Goal: Check status: Check status

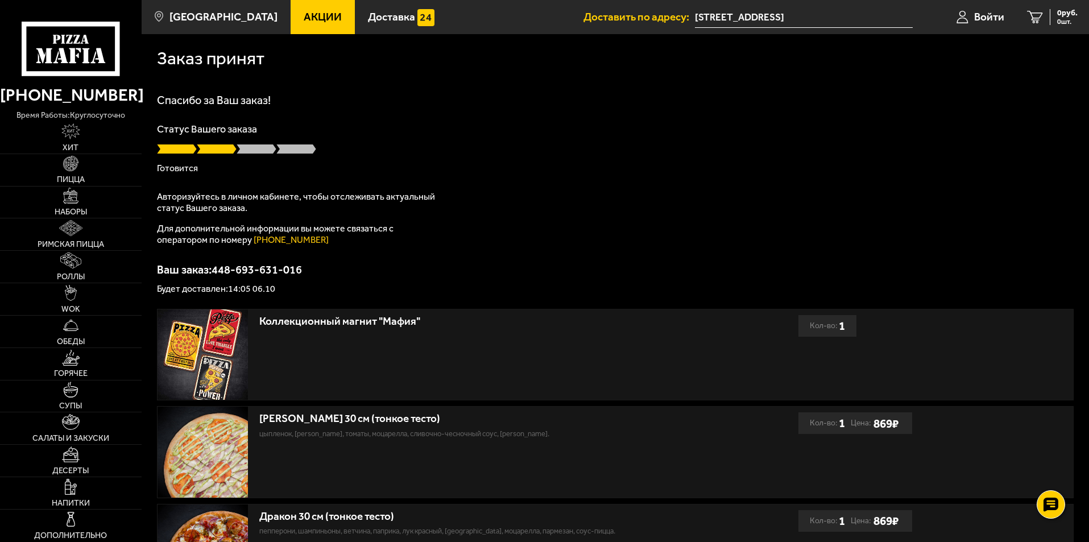
click at [278, 271] on p "Ваш заказ: 448-693-631-016" at bounding box center [615, 269] width 917 height 11
copy p "Ваш заказ: 448-693-631-016"
click at [509, 271] on p "Ваш заказ: 448-693-631-016" at bounding box center [615, 269] width 917 height 11
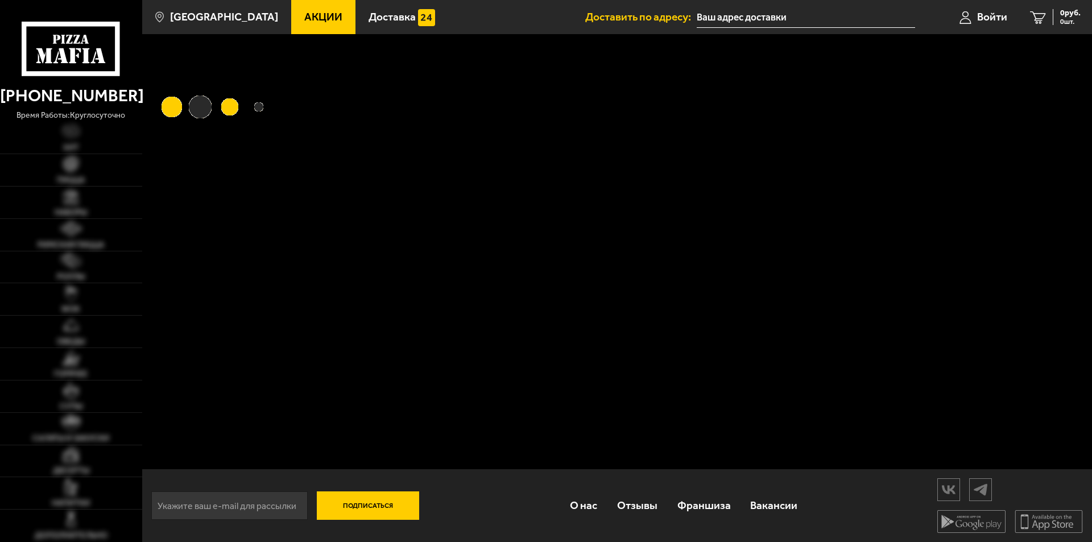
type input "[STREET_ADDRESS]"
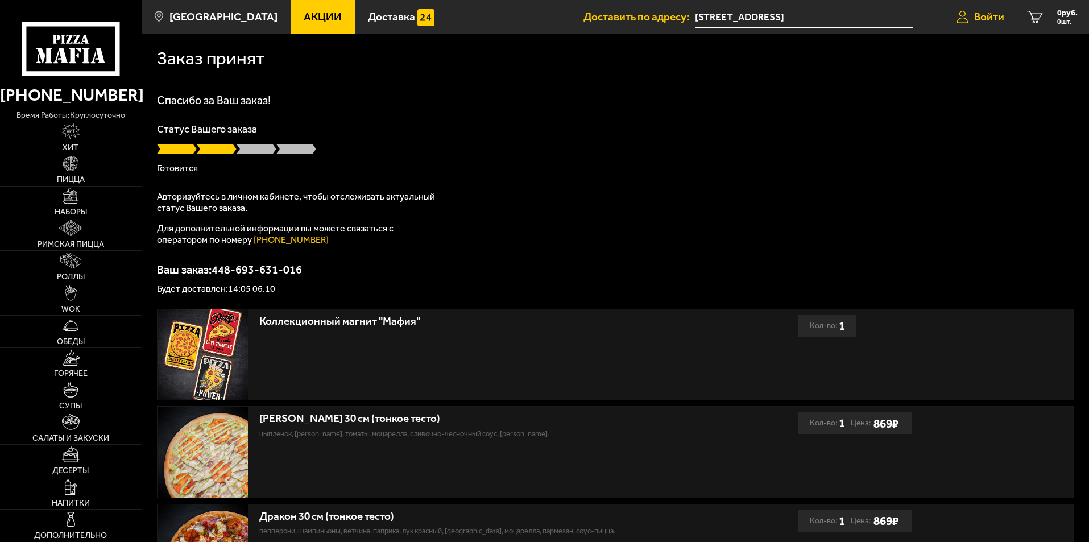
drag, startPoint x: 979, startPoint y: 17, endPoint x: 979, endPoint y: 30, distance: 13.1
click at [979, 18] on span "Войти" at bounding box center [989, 16] width 30 height 11
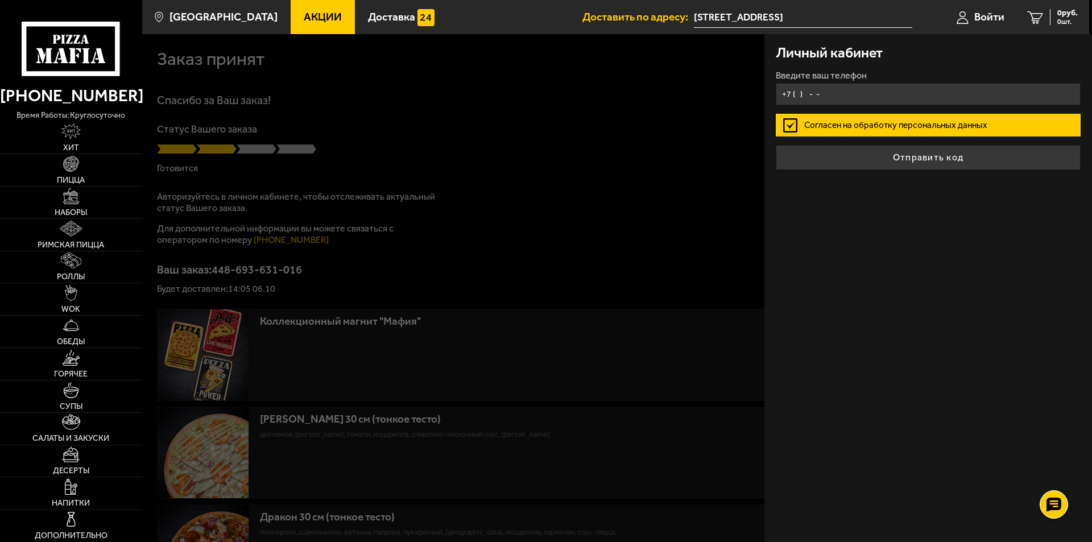
click at [823, 94] on input "+7 ( ) - -" at bounding box center [928, 94] width 305 height 22
click at [858, 333] on div "Личный кабинет Введите ваш телефон Согласен на обработку персональных данных От…" at bounding box center [928, 288] width 328 height 508
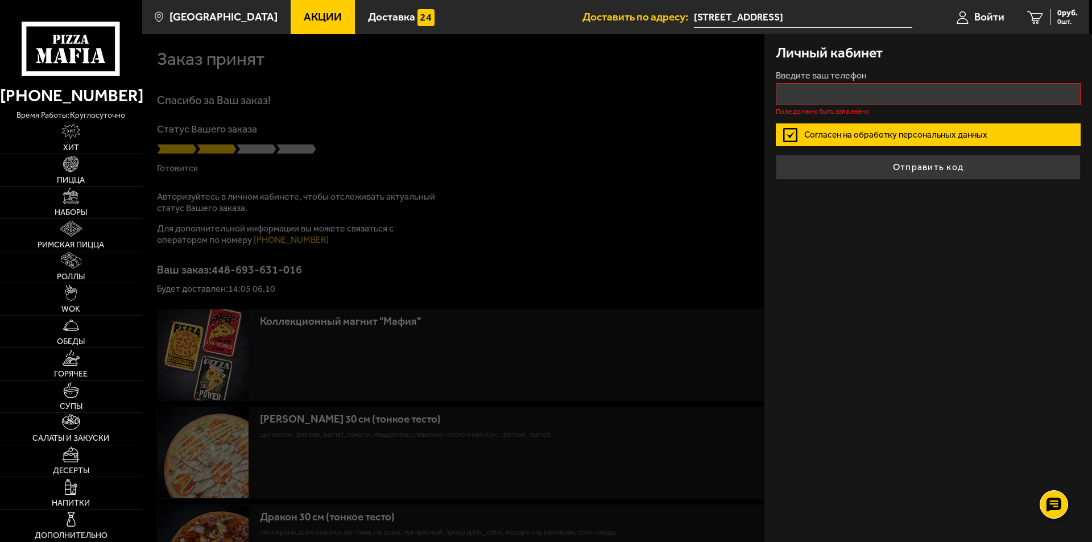
click at [614, 175] on div at bounding box center [688, 305] width 1092 height 542
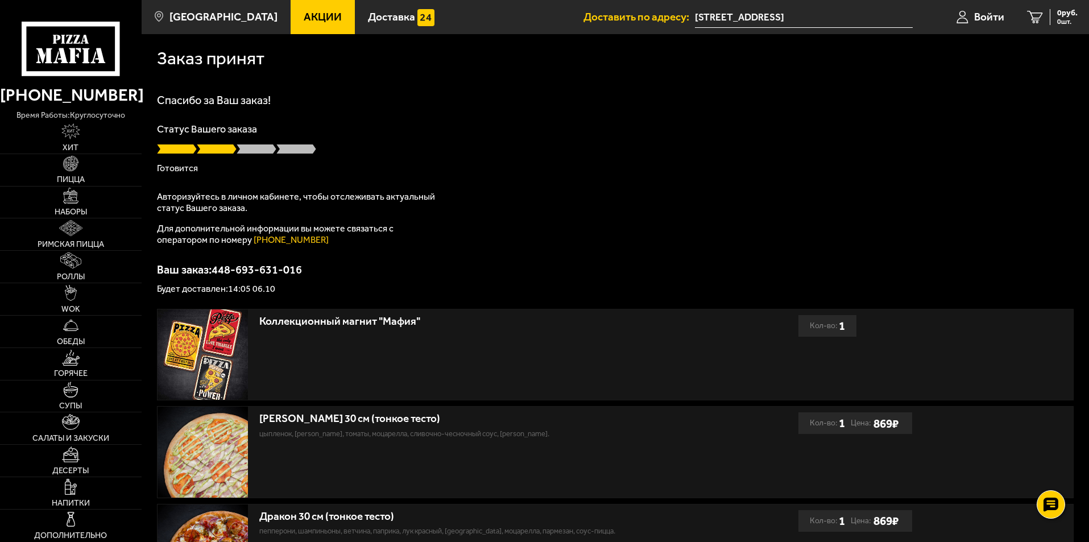
click at [674, 167] on p "Готовится" at bounding box center [615, 168] width 917 height 9
click at [607, 201] on div "Спасибо за Ваш заказ! Статус Вашего заказа Готовится Авторизуйтесь в личном каб…" at bounding box center [615, 193] width 917 height 199
click at [977, 18] on span "Войти" at bounding box center [989, 16] width 30 height 11
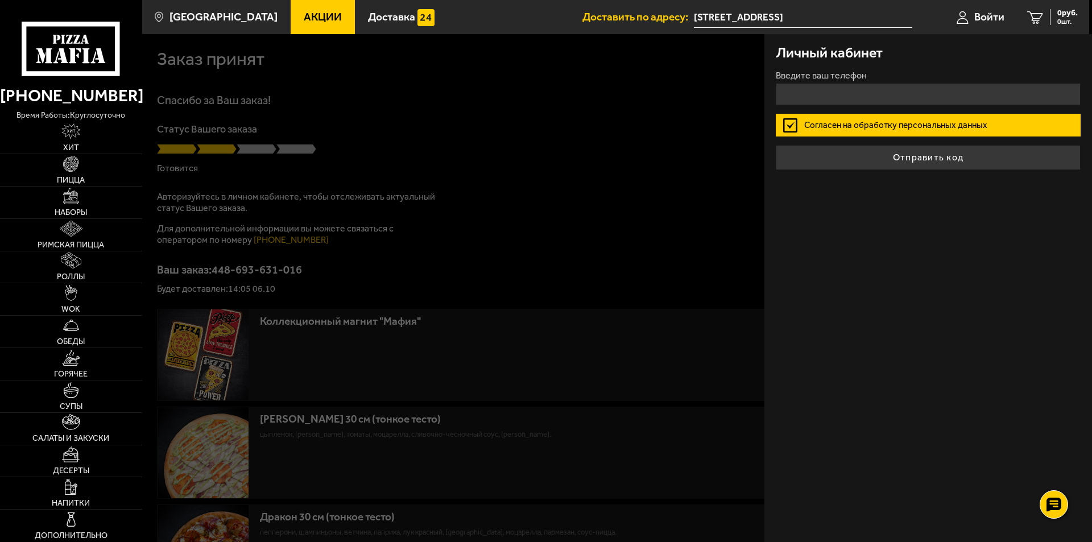
click at [504, 231] on div at bounding box center [688, 305] width 1092 height 542
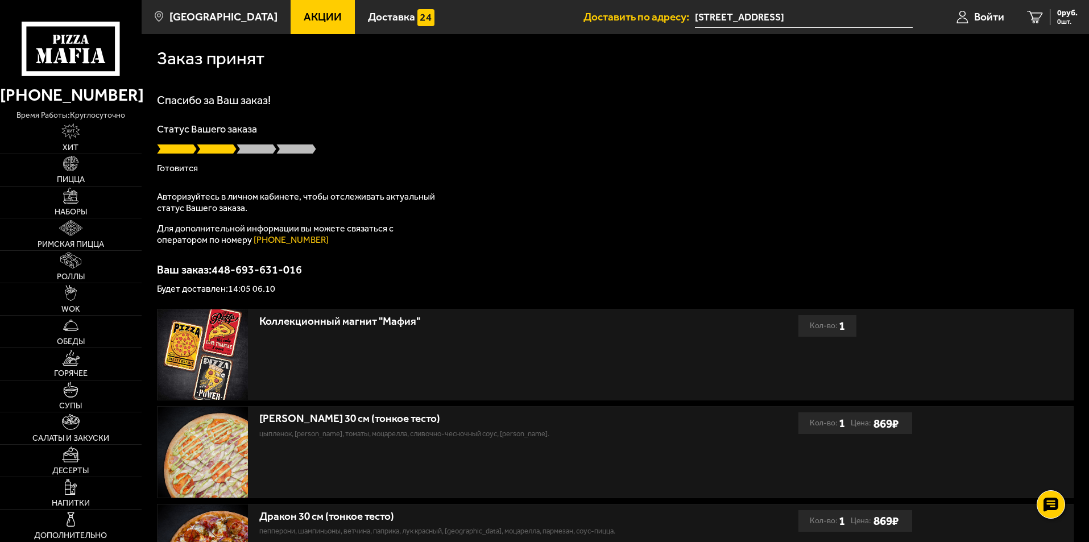
click at [742, 16] on input "набережная реки Мойки, 48-50-52Д" at bounding box center [804, 17] width 218 height 21
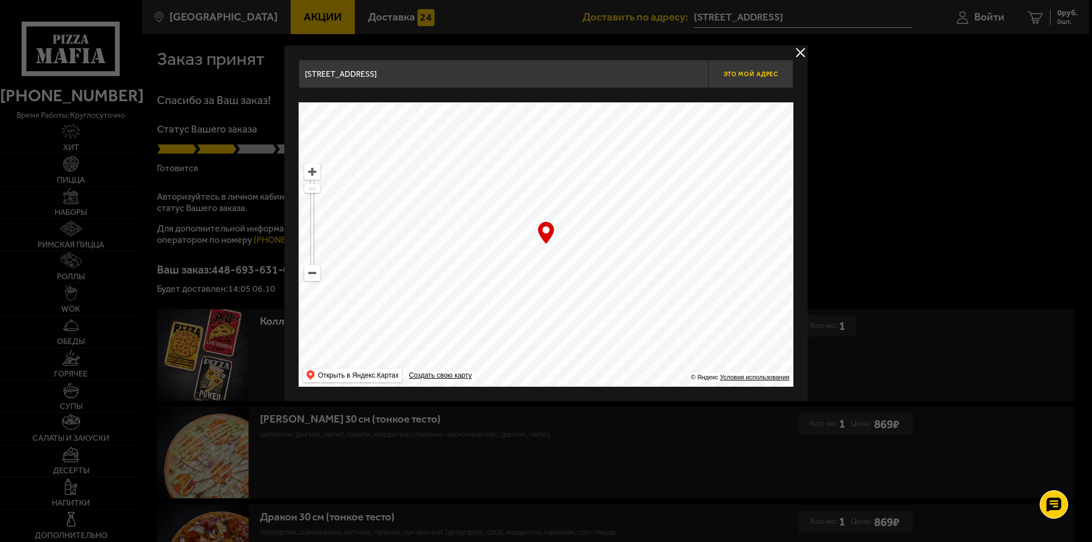
click at [747, 71] on span "Это мой адрес" at bounding box center [750, 74] width 55 height 7
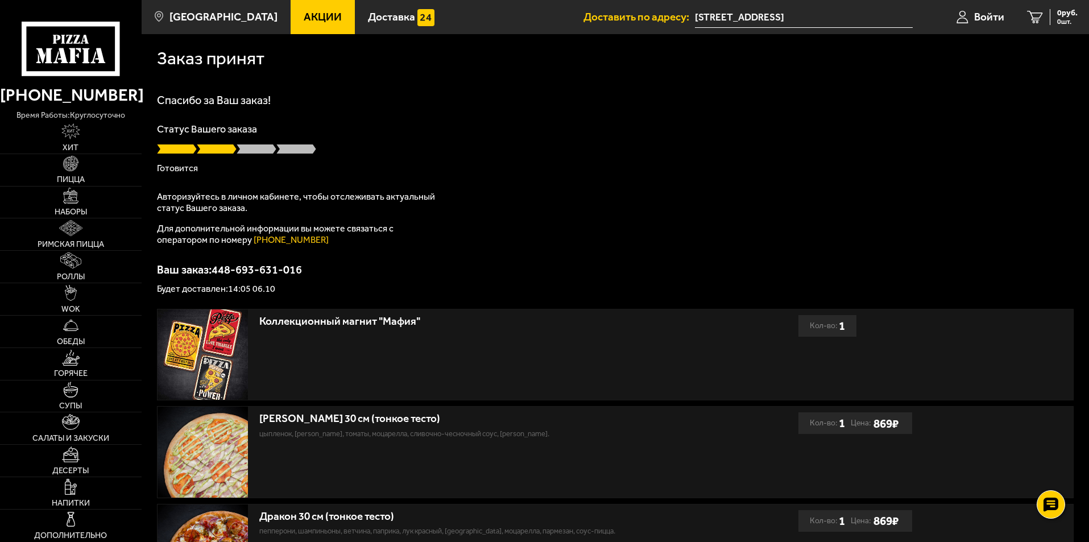
click at [770, 159] on div "Статус Вашего заказа Готовится" at bounding box center [615, 148] width 917 height 49
click at [975, 18] on span "Войти" at bounding box center [989, 16] width 30 height 11
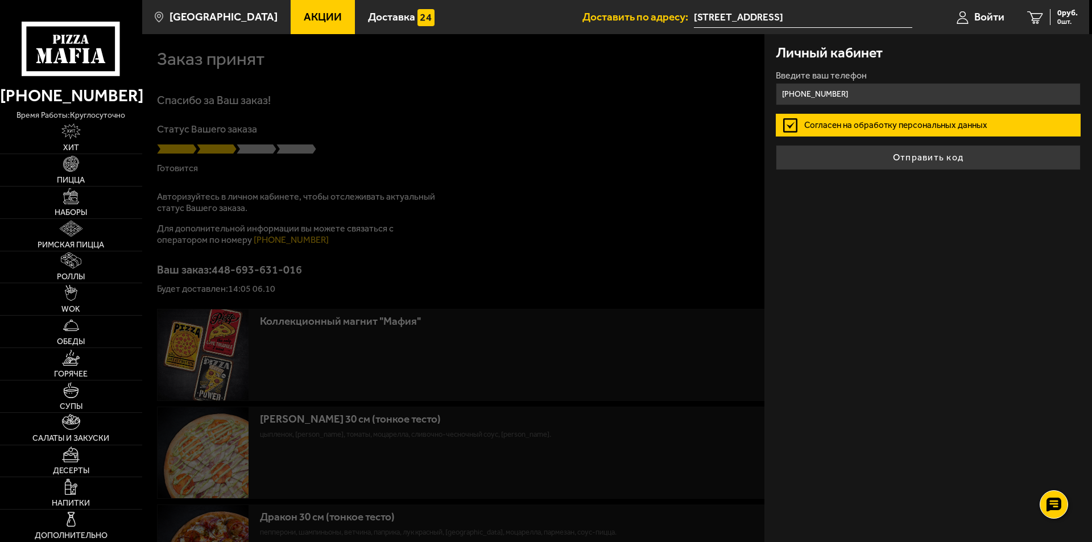
type input "+7 (921) 782-36-68"
click at [875, 125] on label "Согласен на обработку персональных данных" at bounding box center [928, 125] width 305 height 23
click at [0, 0] on input "Согласен на обработку персональных данных" at bounding box center [0, 0] width 0 height 0
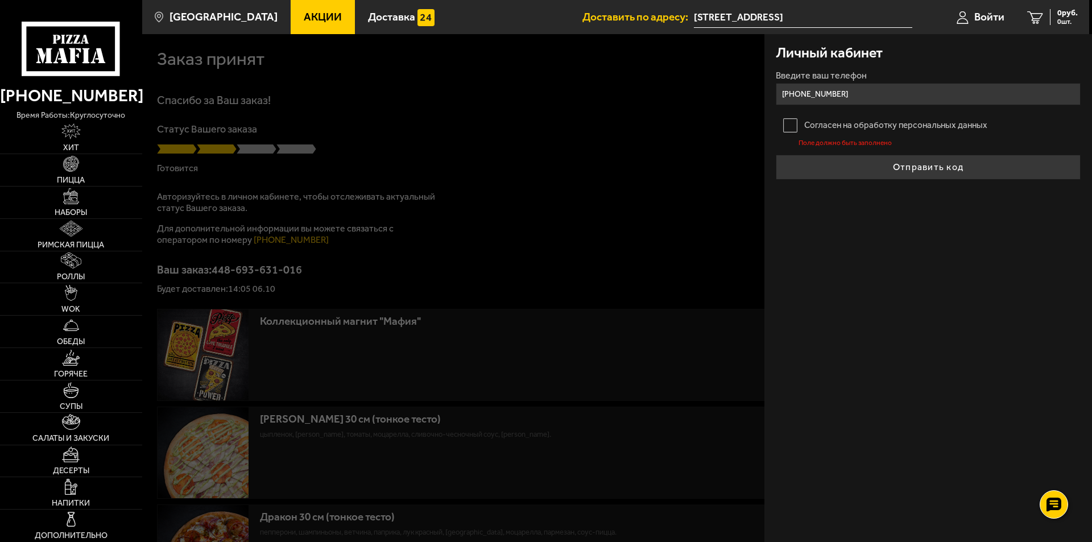
click at [801, 118] on label "Согласен на обработку персональных данных" at bounding box center [928, 125] width 305 height 23
click at [0, 0] on input "Согласен на обработку персональных данных" at bounding box center [0, 0] width 0 height 0
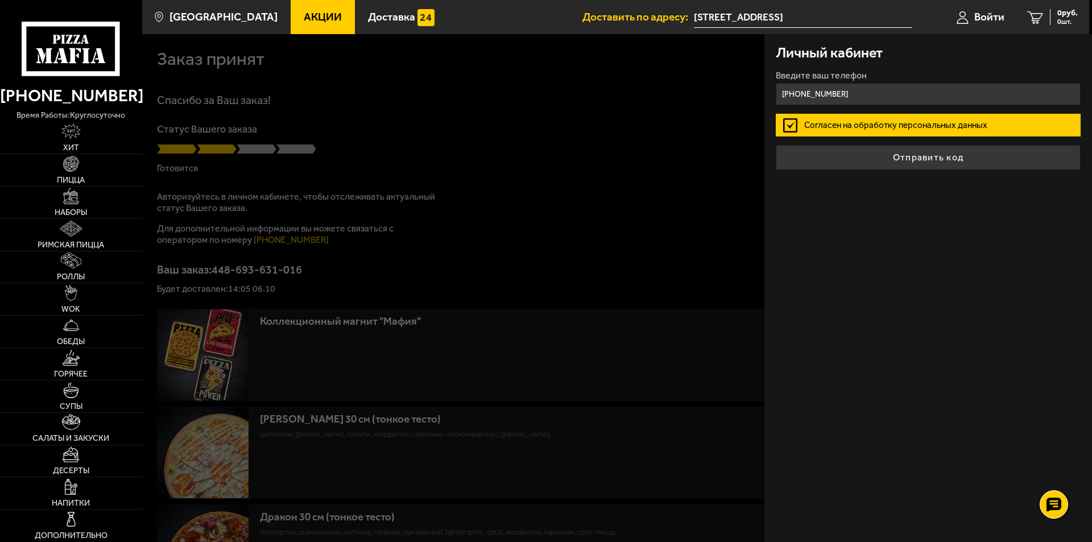
drag, startPoint x: 838, startPoint y: 159, endPoint x: 890, endPoint y: 358, distance: 205.1
click at [838, 160] on button "Отправить код" at bounding box center [928, 157] width 305 height 25
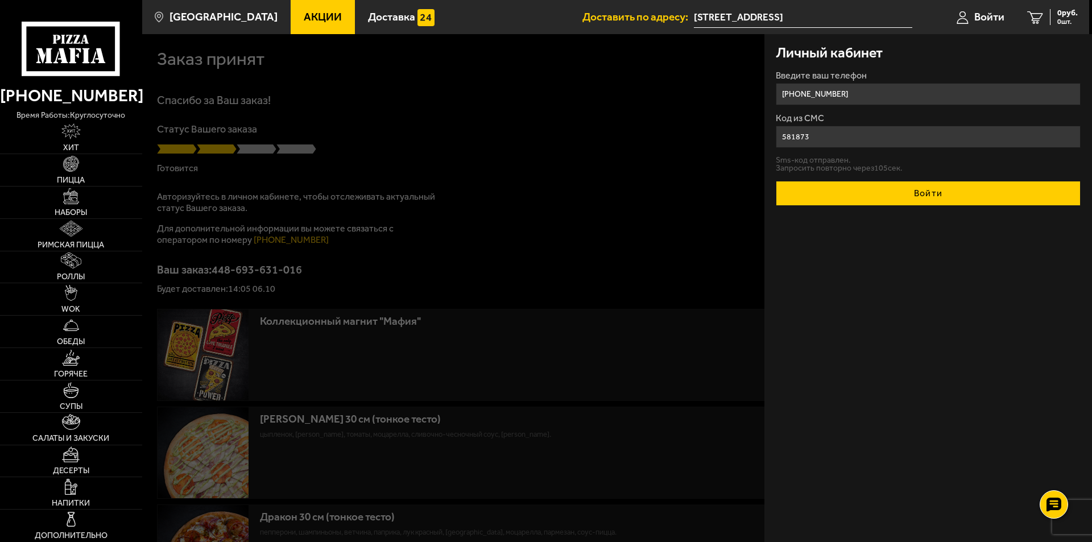
type input "581873"
click at [856, 198] on button "Войти" at bounding box center [928, 193] width 305 height 25
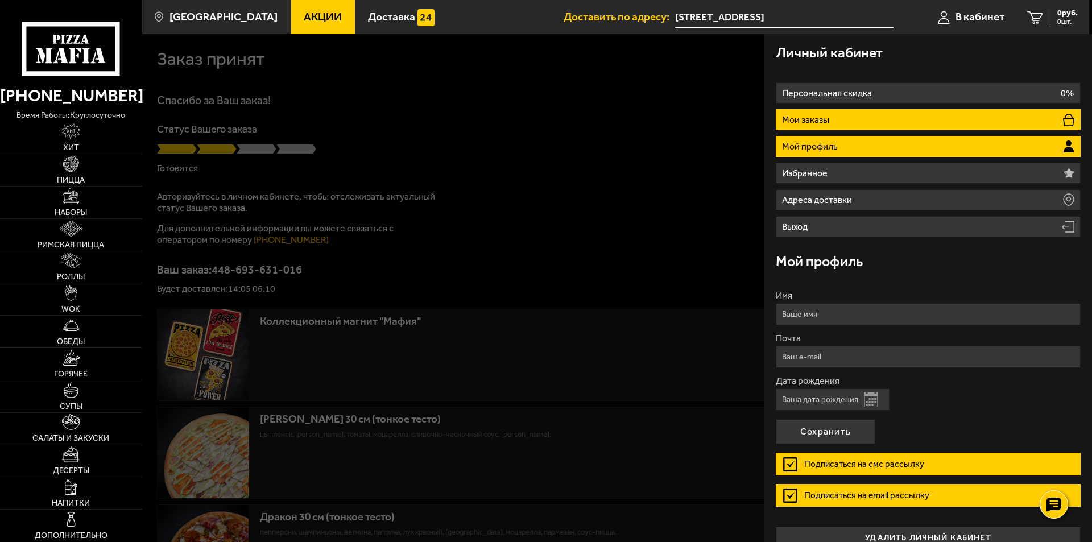
click at [852, 115] on li "Мои заказы" at bounding box center [928, 119] width 305 height 21
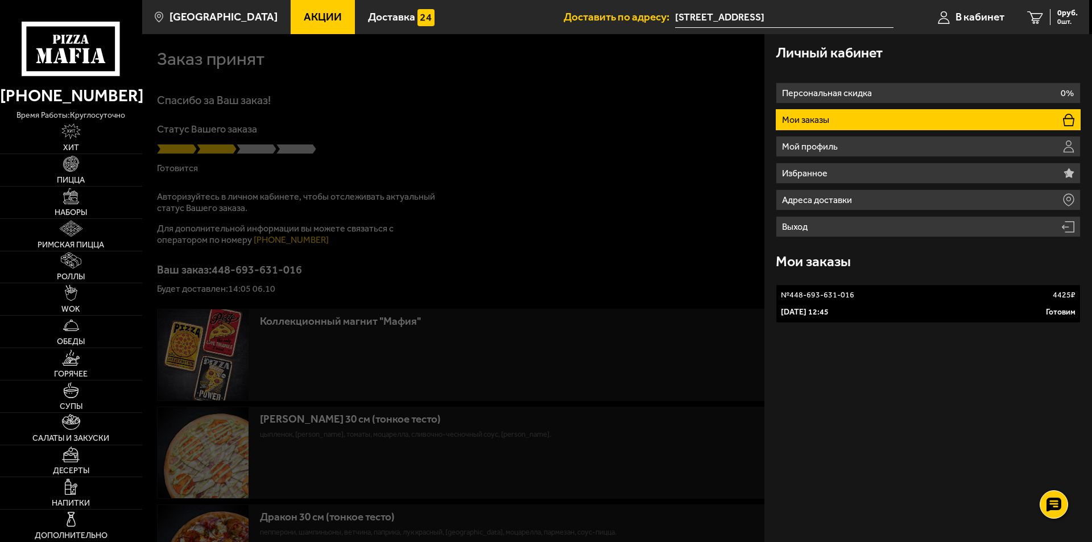
click at [923, 316] on div "6 октября 2025 г. 12:45 Готовим" at bounding box center [928, 312] width 295 height 11
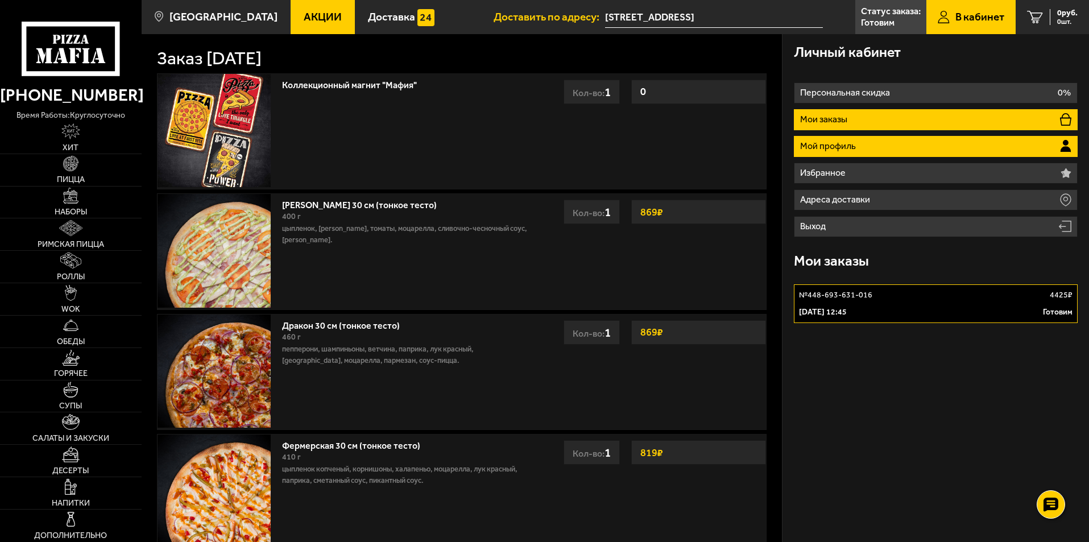
click at [842, 145] on p "Мой профиль" at bounding box center [829, 146] width 59 height 9
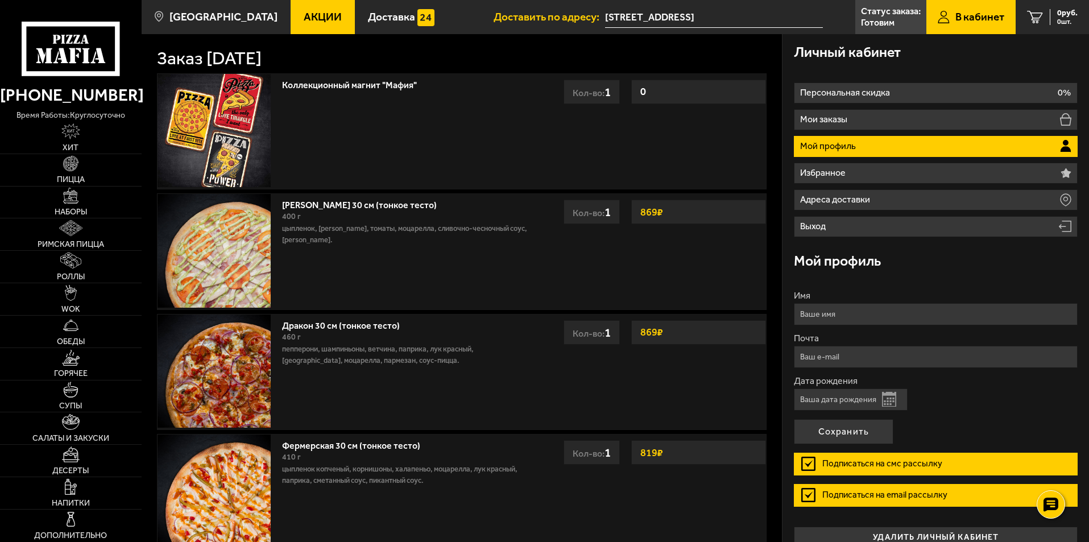
click at [861, 313] on input "Имя" at bounding box center [936, 314] width 284 height 22
type input "Олег"
click at [859, 351] on input "Почта" at bounding box center [936, 357] width 284 height 22
type input "oleg_and@mail.ru"
click at [863, 397] on input "Дата рождения" at bounding box center [851, 399] width 114 height 22
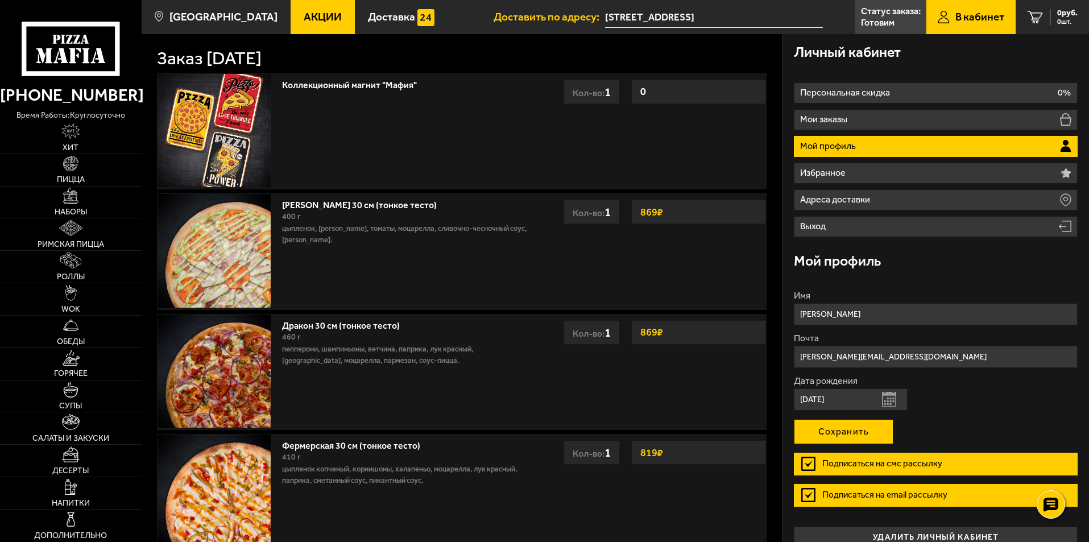
type input "14.02.1992"
click at [842, 428] on button "Сохранить" at bounding box center [844, 431] width 100 height 25
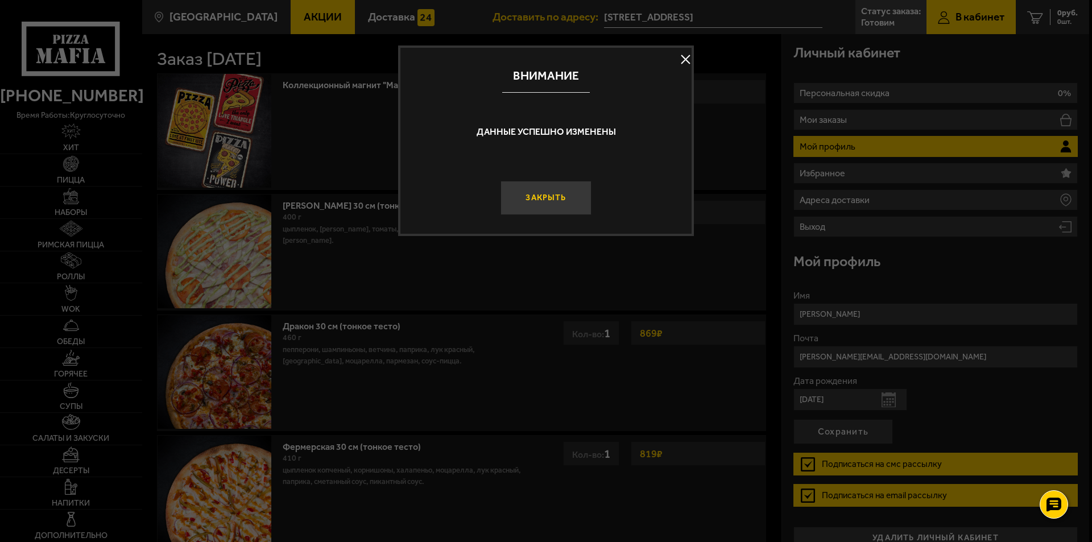
click at [552, 203] on button "Закрыть" at bounding box center [546, 198] width 91 height 34
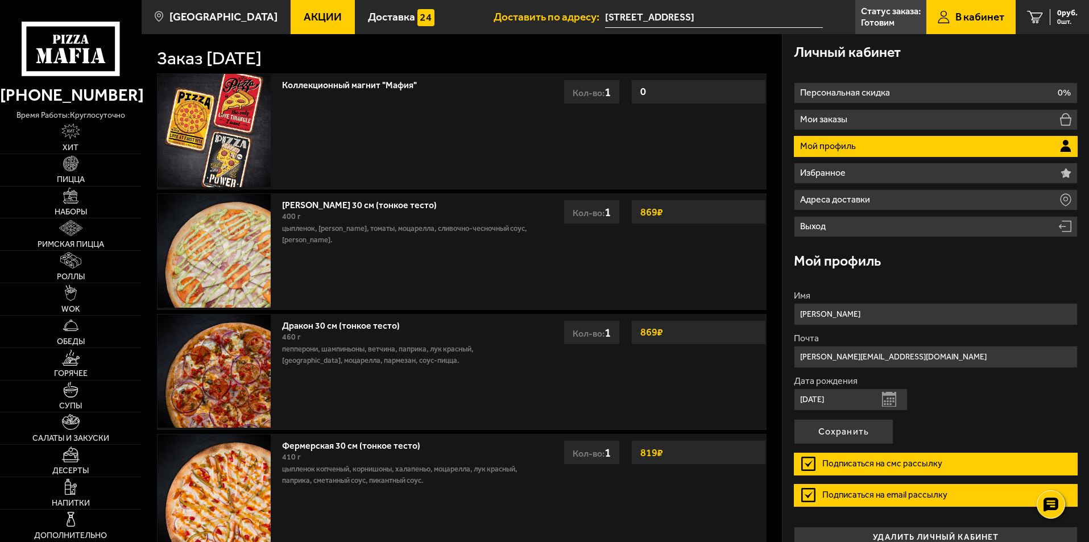
click at [568, 13] on span "Доставить по адресу:" at bounding box center [549, 16] width 111 height 11
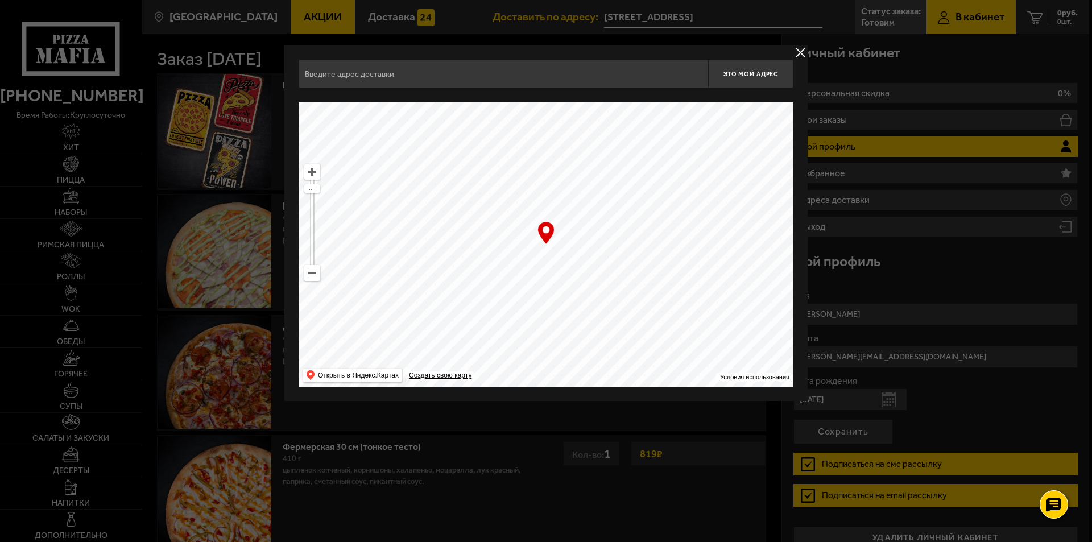
type input "[STREET_ADDRESS]"
click at [740, 71] on span "Это мой адрес" at bounding box center [750, 74] width 55 height 7
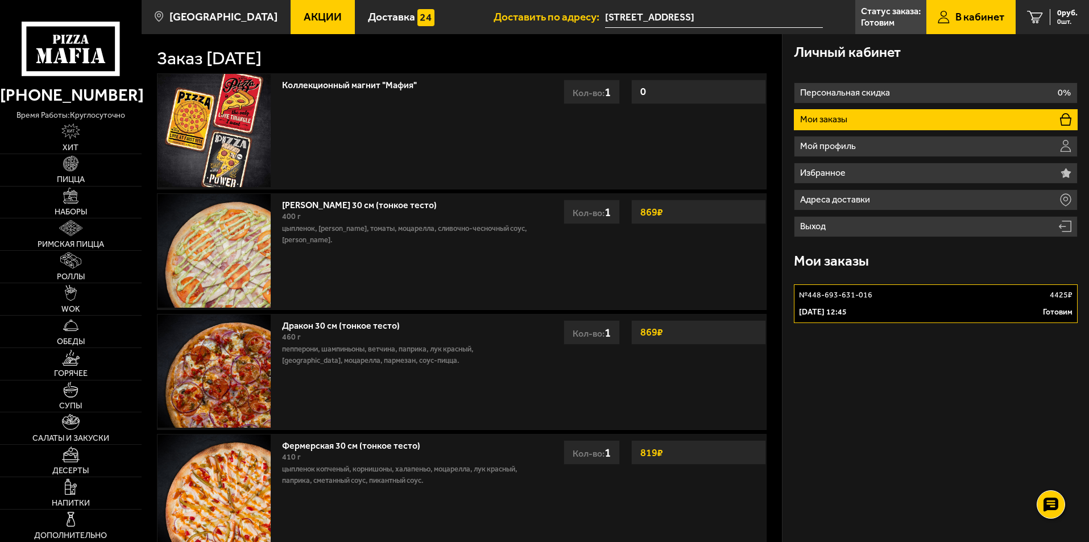
click at [854, 121] on li "Мои заказы" at bounding box center [936, 119] width 284 height 21
click at [70, 28] on icon at bounding box center [71, 49] width 98 height 54
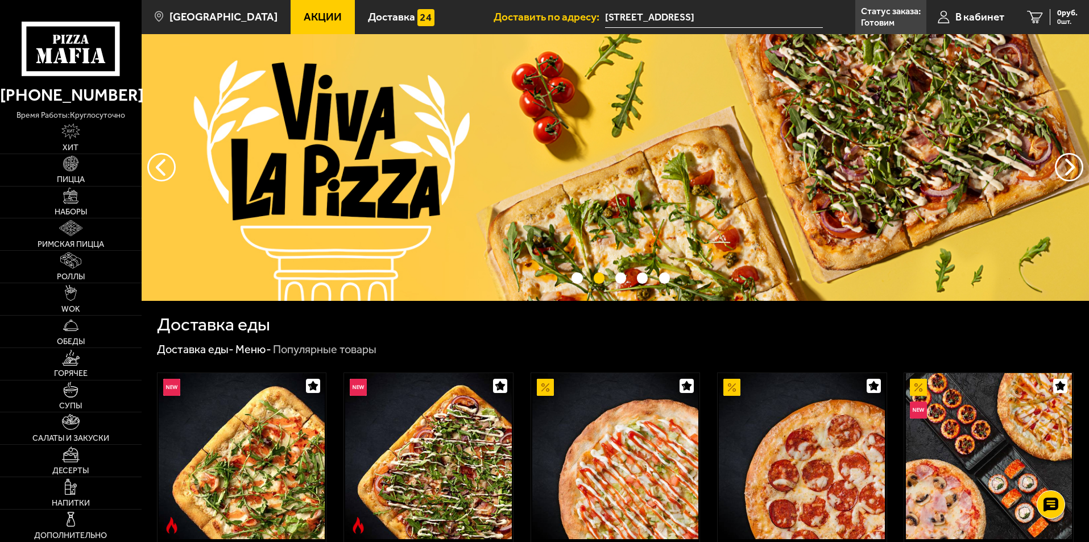
click at [902, 12] on p "Статус заказа:" at bounding box center [891, 11] width 60 height 9
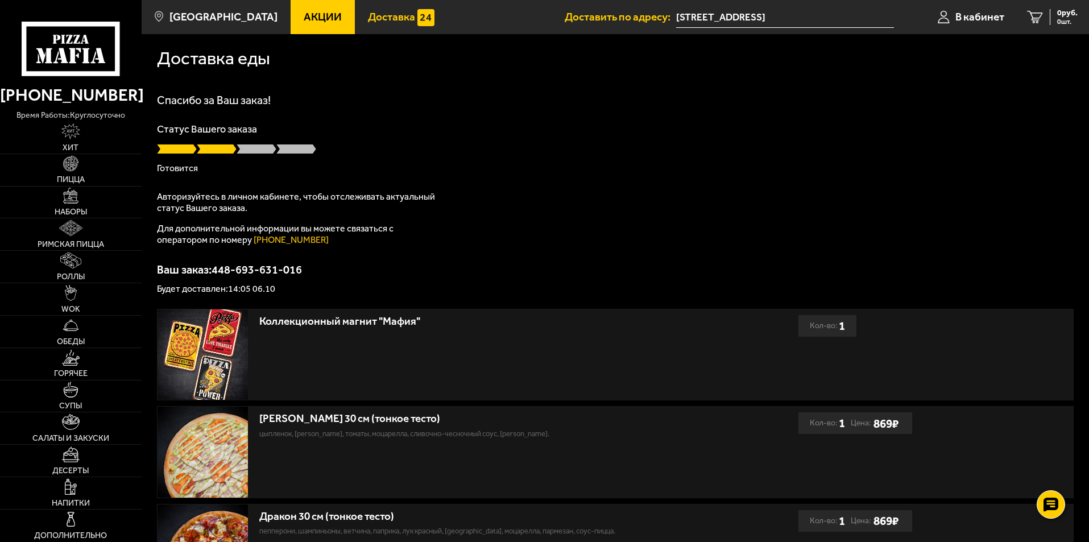
click at [368, 16] on span "Доставка" at bounding box center [391, 16] width 47 height 11
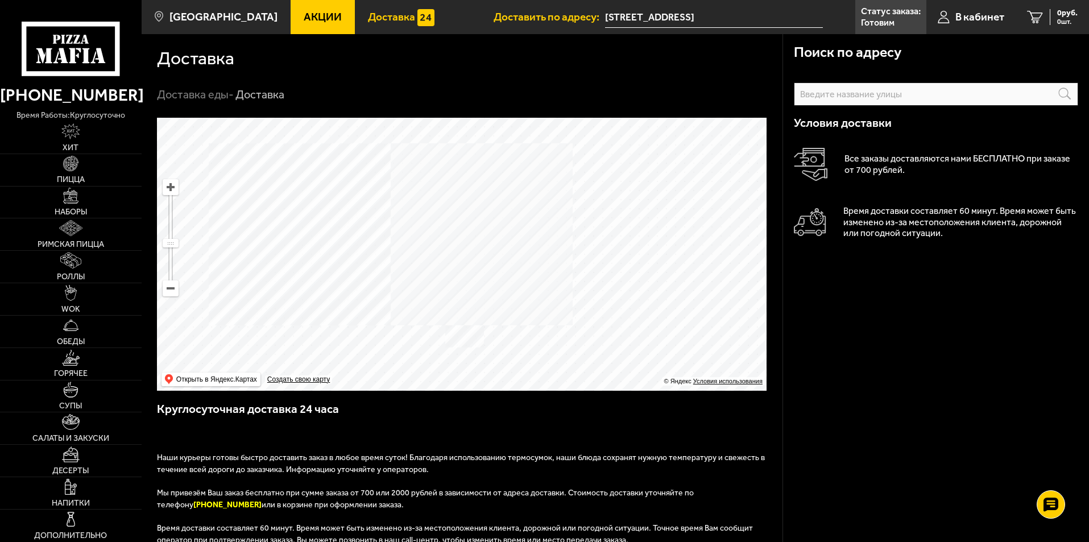
click at [304, 21] on span "Акции" at bounding box center [323, 16] width 38 height 11
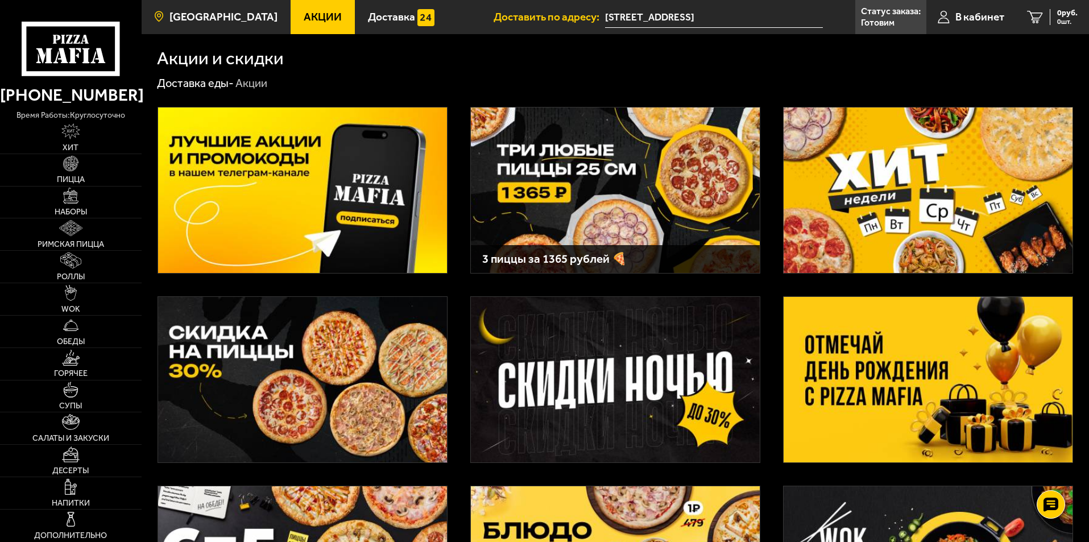
click at [232, 19] on span "[GEOGRAPHIC_DATA]" at bounding box center [223, 16] width 108 height 11
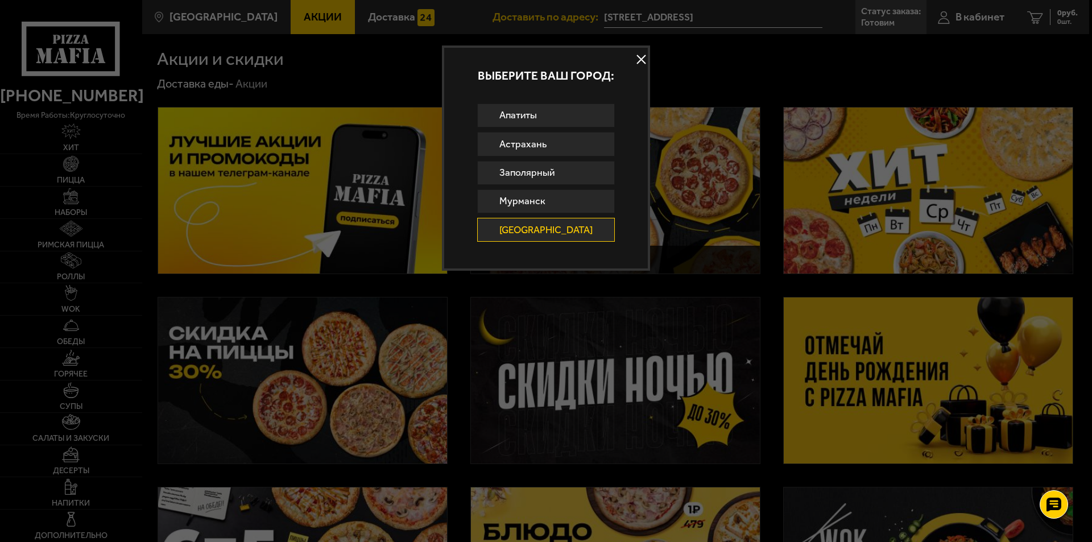
click at [633, 63] on button at bounding box center [641, 59] width 17 height 17
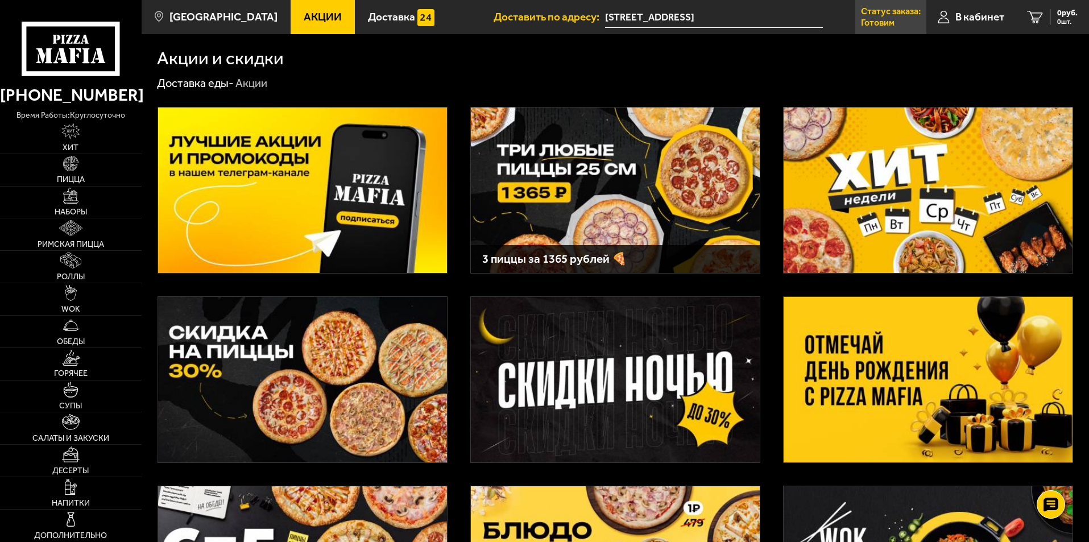
click at [889, 29] on link "Статус заказа: Готовим" at bounding box center [890, 17] width 71 height 34
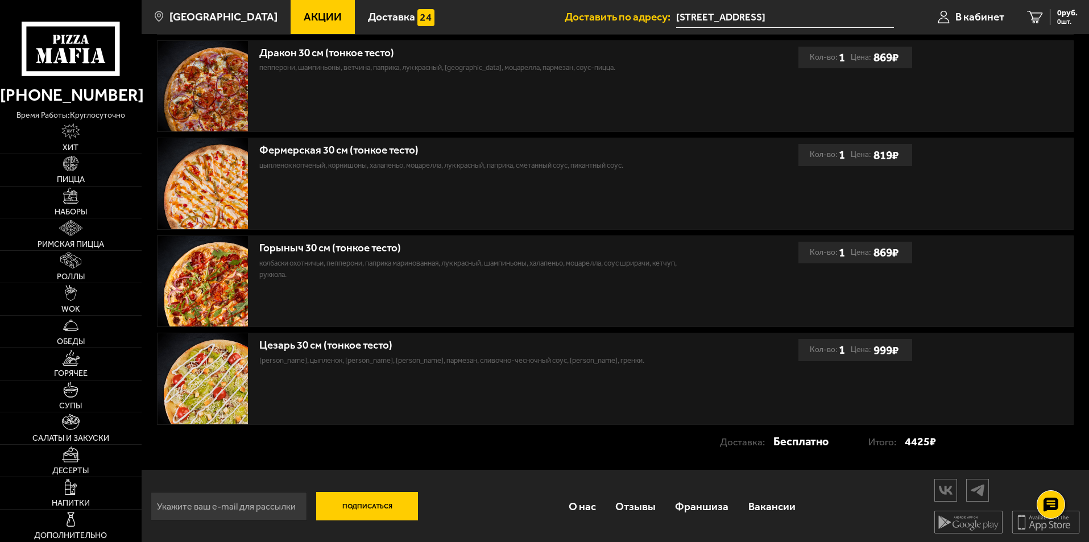
scroll to position [466, 0]
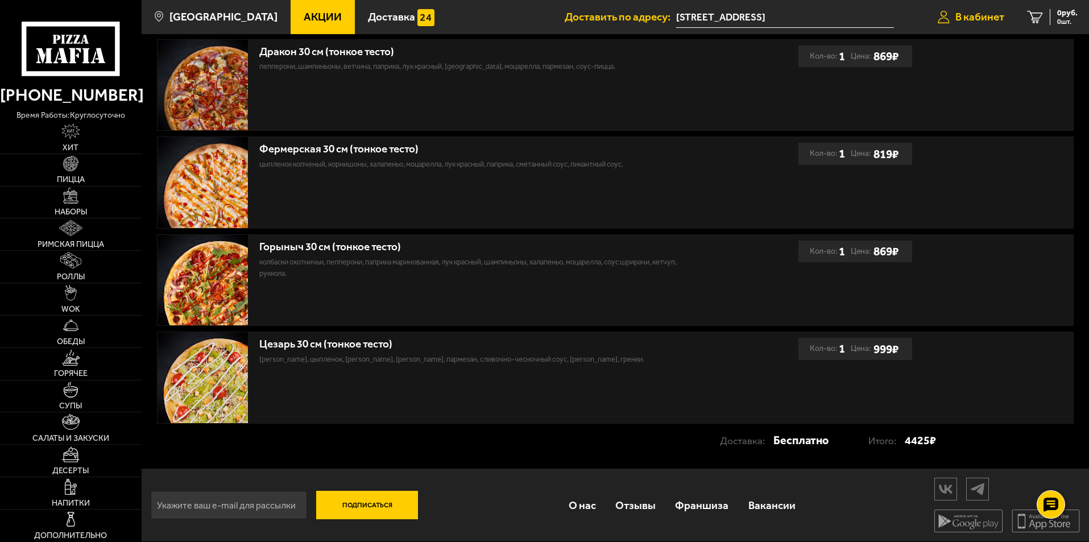
click at [982, 19] on span "В кабинет" at bounding box center [980, 16] width 49 height 11
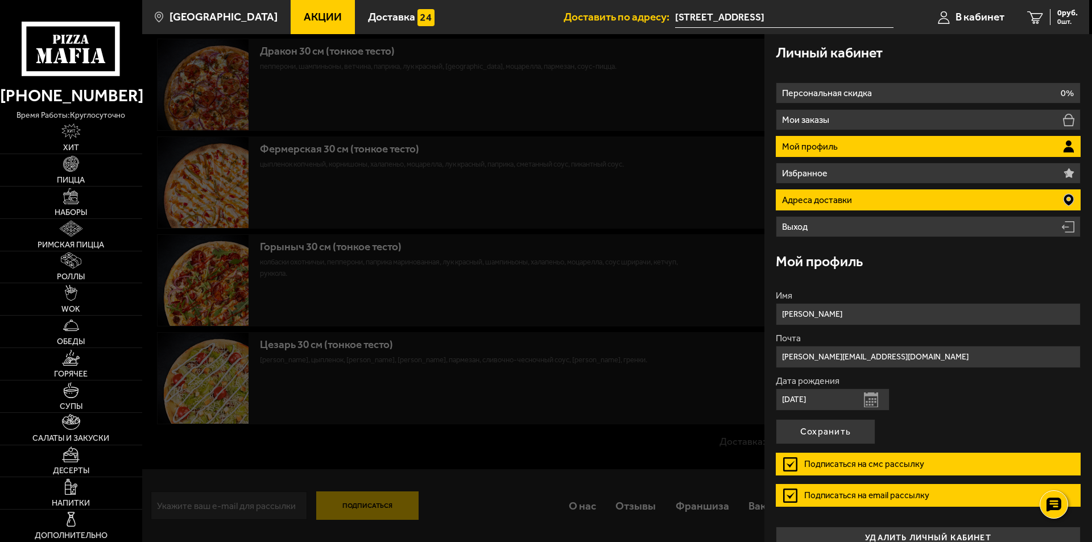
click at [922, 196] on li "Адреса доставки" at bounding box center [928, 199] width 305 height 21
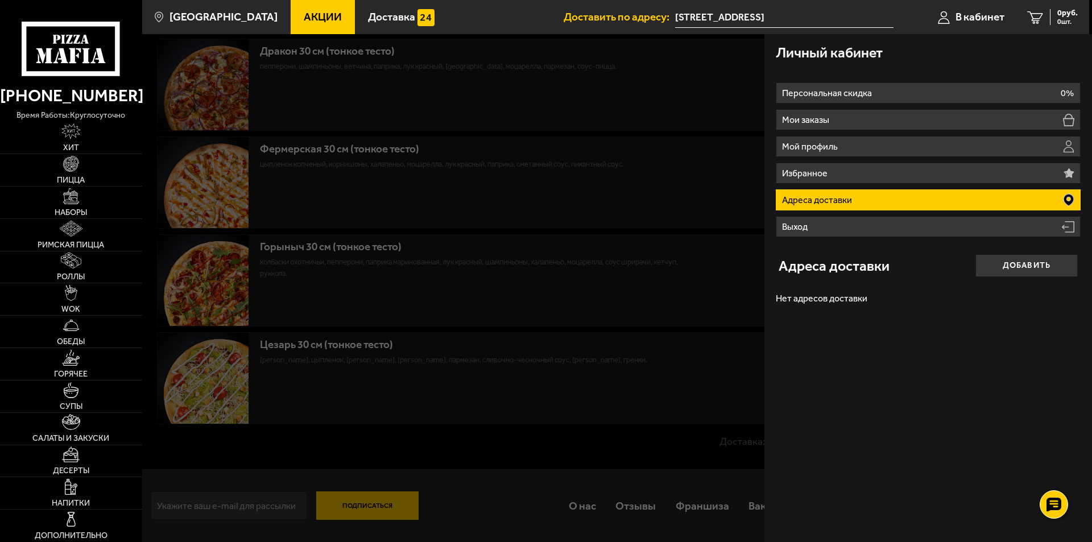
click at [685, 82] on div at bounding box center [688, 305] width 1092 height 542
